Goal: Transaction & Acquisition: Subscribe to service/newsletter

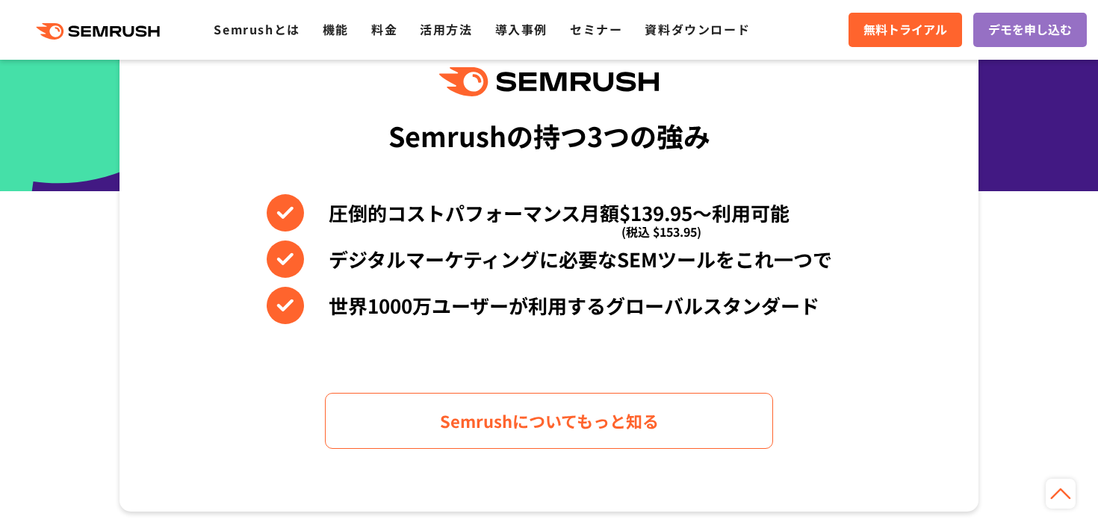
scroll to position [641, 0]
click at [391, 30] on link "料金" at bounding box center [384, 29] width 26 height 18
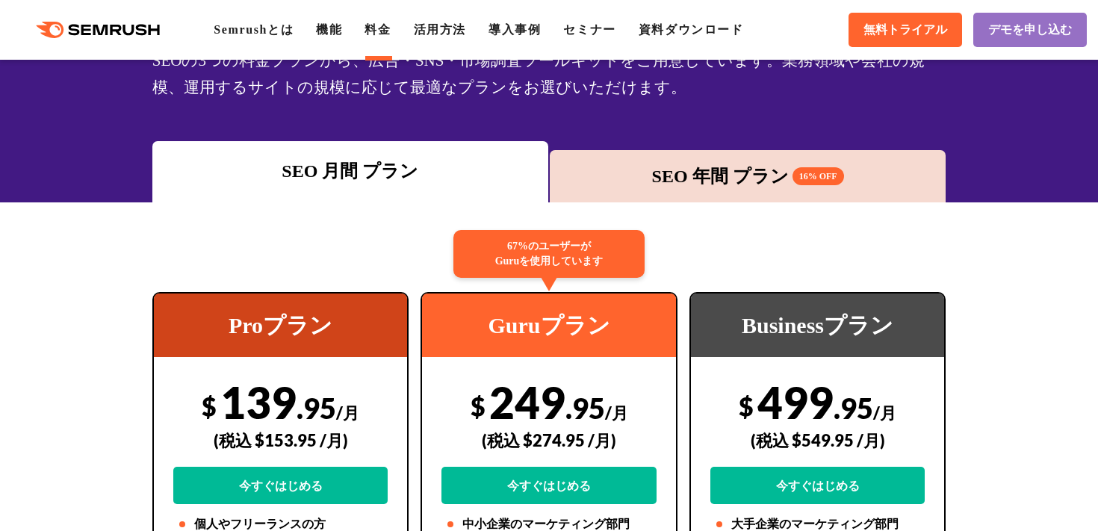
scroll to position [133, 0]
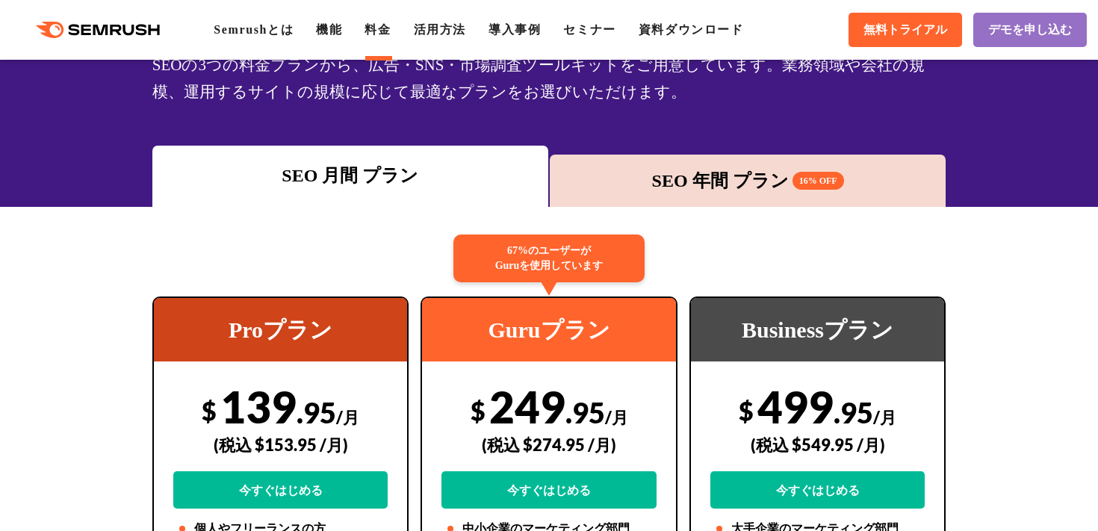
click at [696, 186] on div "SEO 年間 プラン 16% OFF" at bounding box center [747, 180] width 381 height 27
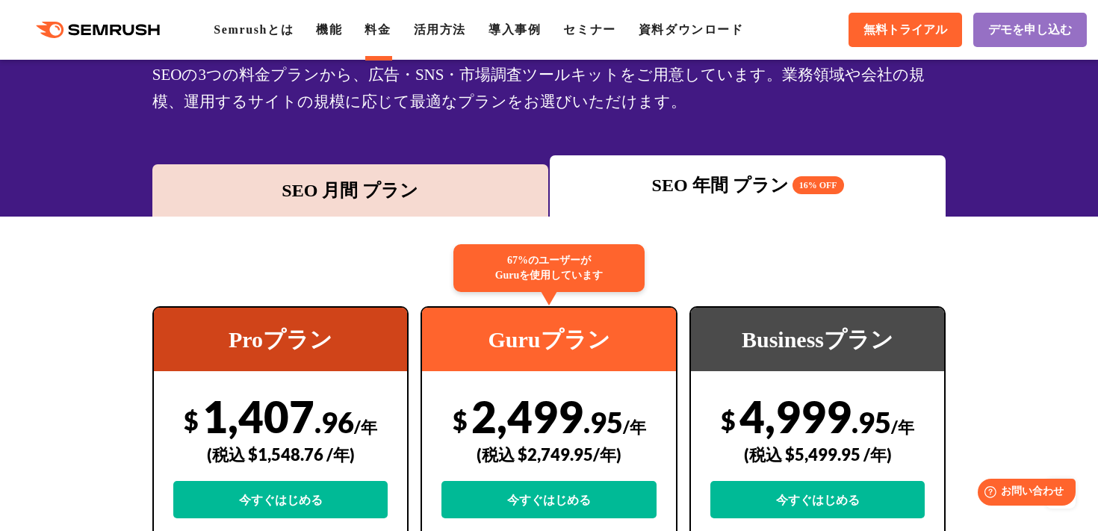
scroll to position [47, 0]
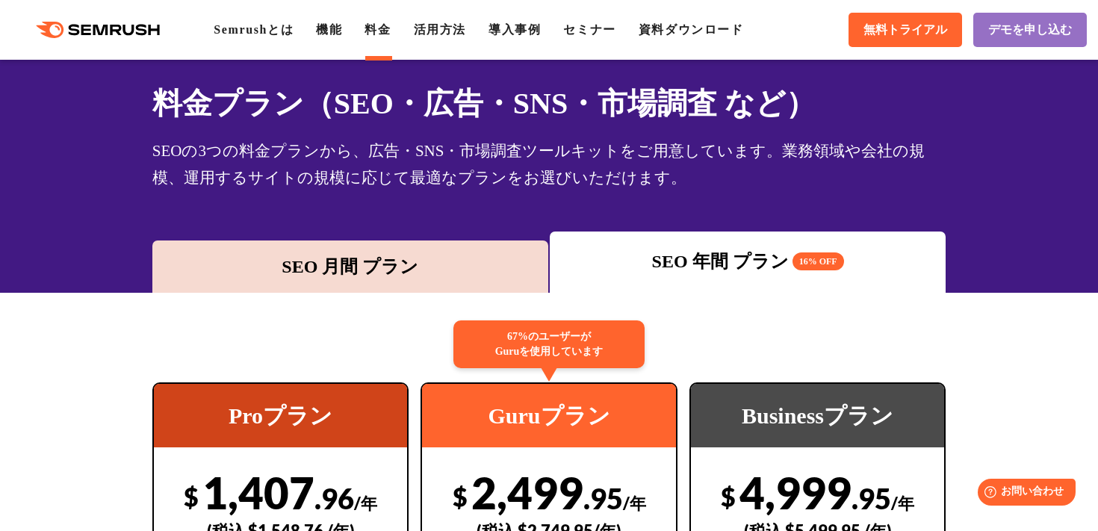
click at [353, 274] on div "SEO 月間 プラン" at bounding box center [350, 266] width 381 height 27
